Goal: Task Accomplishment & Management: Use online tool/utility

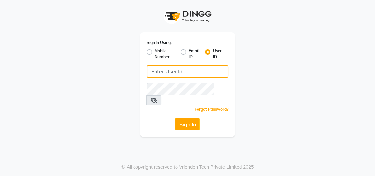
click at [188, 75] on input "Username" at bounding box center [188, 71] width 82 height 12
type input "gingerlinsalon"
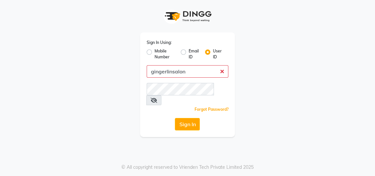
click at [175, 118] on button "Sign In" at bounding box center [187, 124] width 25 height 12
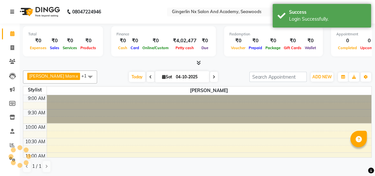
click at [12, 16] on link at bounding box center [13, 12] width 7 height 18
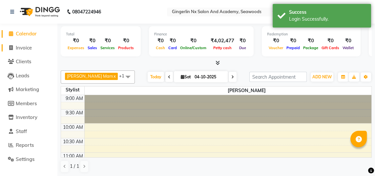
click at [30, 50] on span "Invoice" at bounding box center [24, 48] width 16 height 6
select select "480"
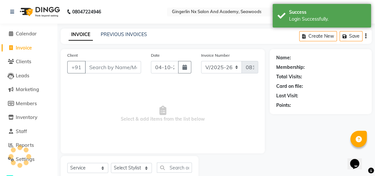
select select "membership"
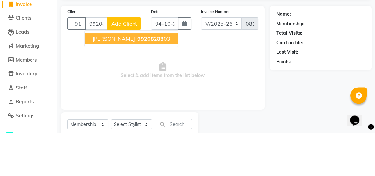
click at [162, 82] on ngb-highlight "99208283 03" at bounding box center [153, 82] width 34 height 7
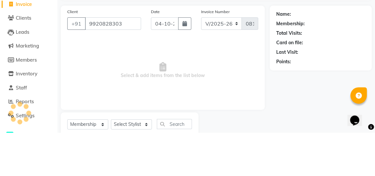
type input "9920828303"
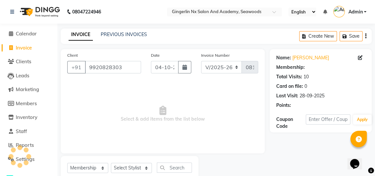
select select "2: Object"
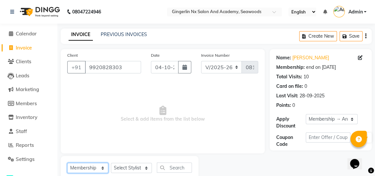
click at [96, 167] on select "Select Service Product Membership Package Voucher Prepaid Gift Card" at bounding box center [87, 168] width 41 height 10
select select "service"
click at [67, 163] on select "Select Service Product Membership Package Voucher Prepaid Gift Card" at bounding box center [87, 168] width 41 height 10
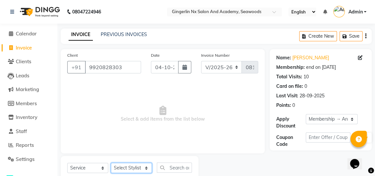
click at [131, 170] on select "Select Stylist Naina [PERSON_NAME] Sanya [PERSON_NAME]" at bounding box center [131, 168] width 41 height 10
select select "84225"
click at [111, 163] on select "Select Stylist Naina [PERSON_NAME] Sanya [PERSON_NAME]" at bounding box center [131, 168] width 41 height 10
click at [177, 166] on input "text" at bounding box center [174, 168] width 35 height 10
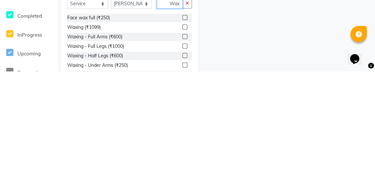
type input "Wax"
click at [185, 152] on label at bounding box center [185, 151] width 5 height 5
click at [185, 152] on input "checkbox" at bounding box center [185, 151] width 4 height 4
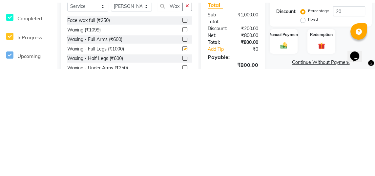
scroll to position [59, 0]
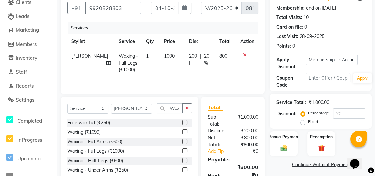
checkbox input "false"
click at [179, 110] on input "Wax" at bounding box center [170, 108] width 26 height 10
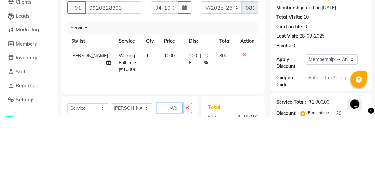
type input "W"
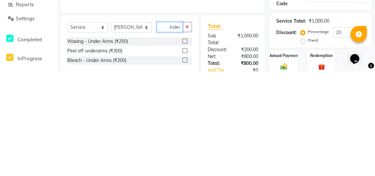
scroll to position [38, 0]
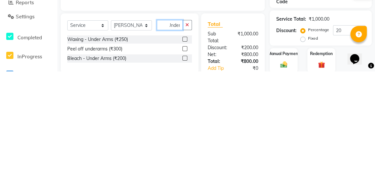
type input "Under"
click at [184, 144] on label at bounding box center [185, 144] width 5 height 5
click at [184, 144] on input "checkbox" at bounding box center [185, 144] width 4 height 4
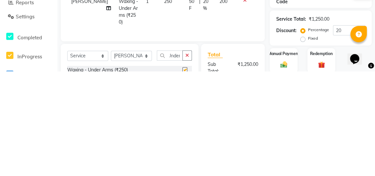
scroll to position [0, 0]
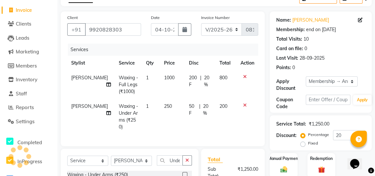
checkbox input "false"
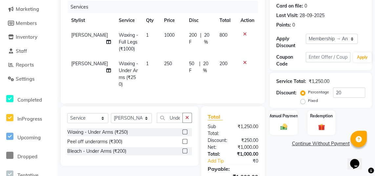
click at [284, 123] on img at bounding box center [283, 127] width 11 height 8
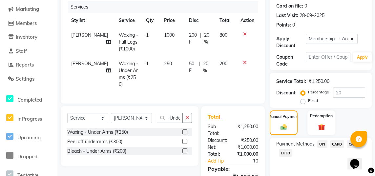
click at [359, 143] on span "CASH" at bounding box center [354, 144] width 14 height 8
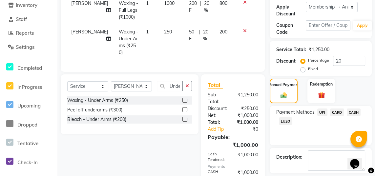
scroll to position [144, 0]
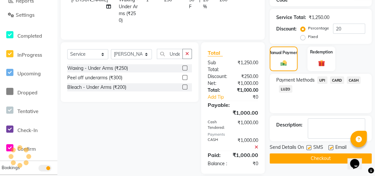
click at [327, 156] on button "Checkout" at bounding box center [321, 159] width 102 height 10
